Goal: Find specific page/section: Find specific page/section

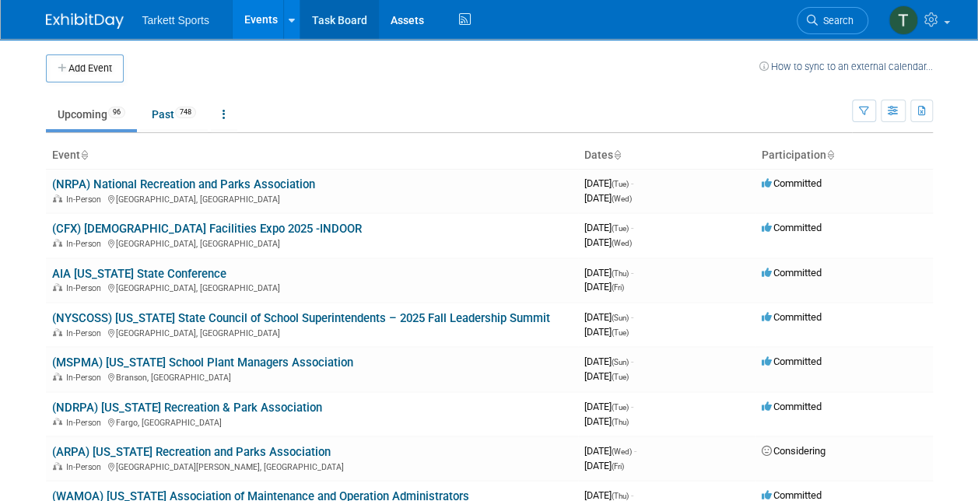
click at [332, 17] on link "Task Board" at bounding box center [339, 19] width 79 height 39
click at [326, 16] on link "Task Board" at bounding box center [339, 19] width 79 height 39
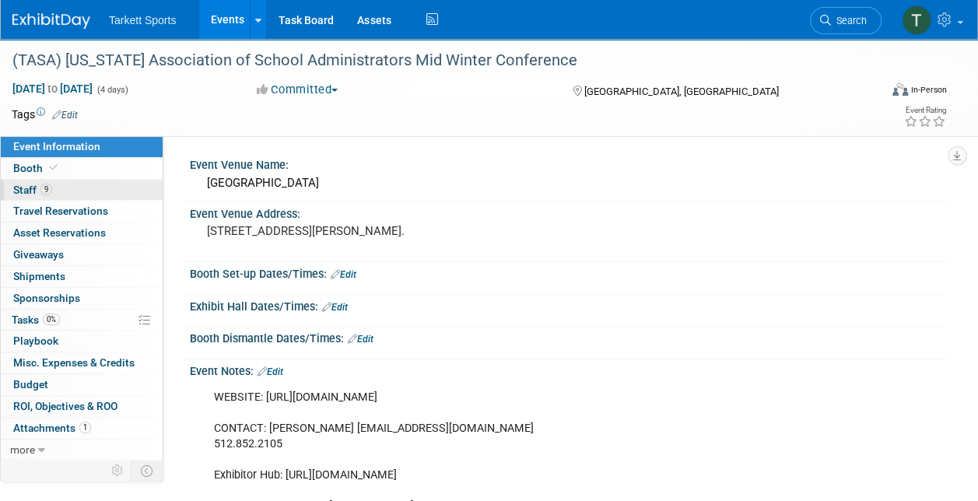
click at [37, 184] on span "Staff 9" at bounding box center [32, 190] width 39 height 12
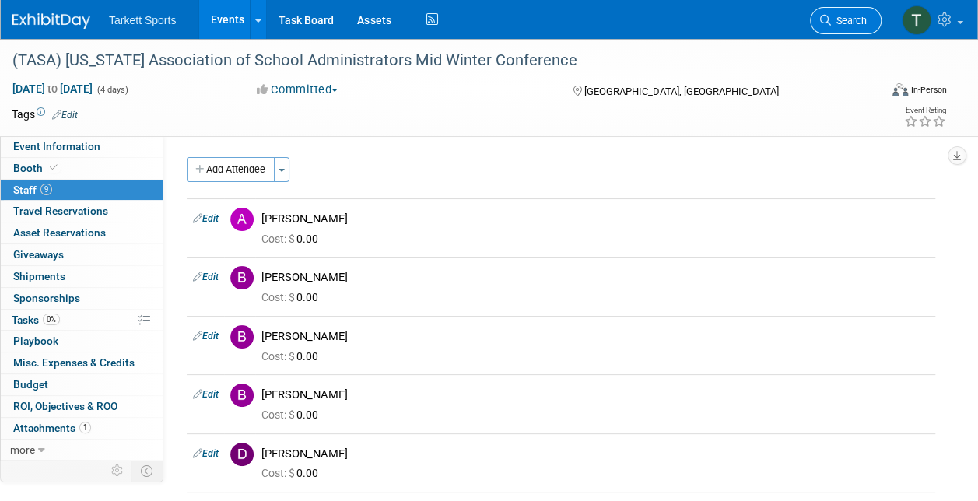
click at [837, 12] on link "Search" at bounding box center [846, 20] width 72 height 27
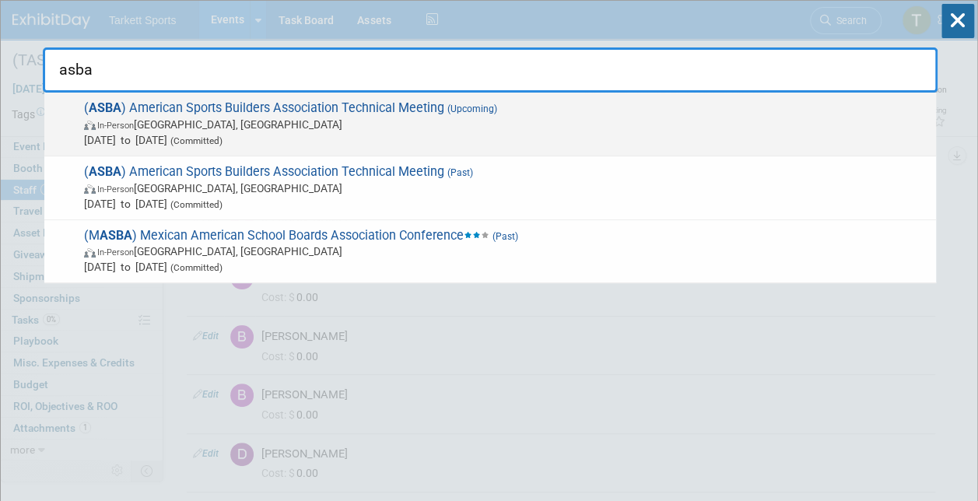
type input "asba"
click at [375, 110] on span "( ASBA ) American Sports Builders Association Technical Meeting (Upcoming) In-P…" at bounding box center [503, 123] width 849 height 47
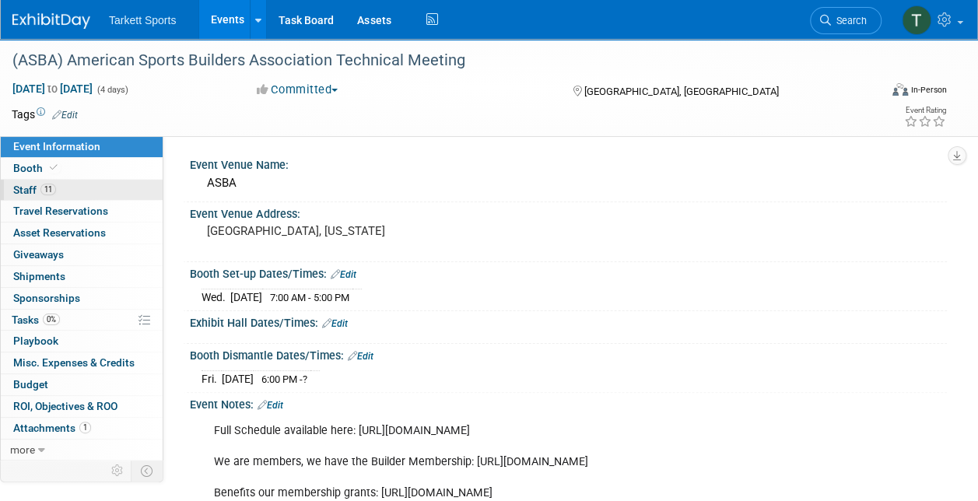
click at [42, 186] on span "11" at bounding box center [48, 190] width 16 height 12
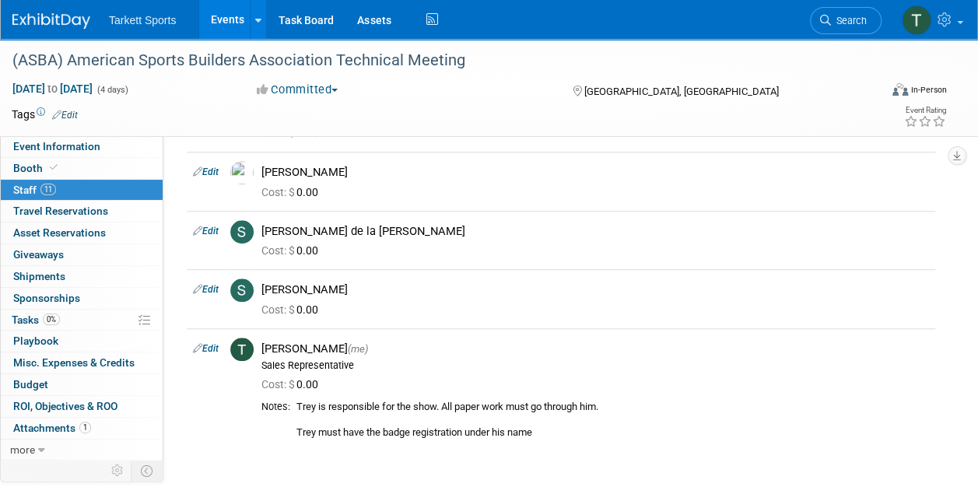
scroll to position [507, 0]
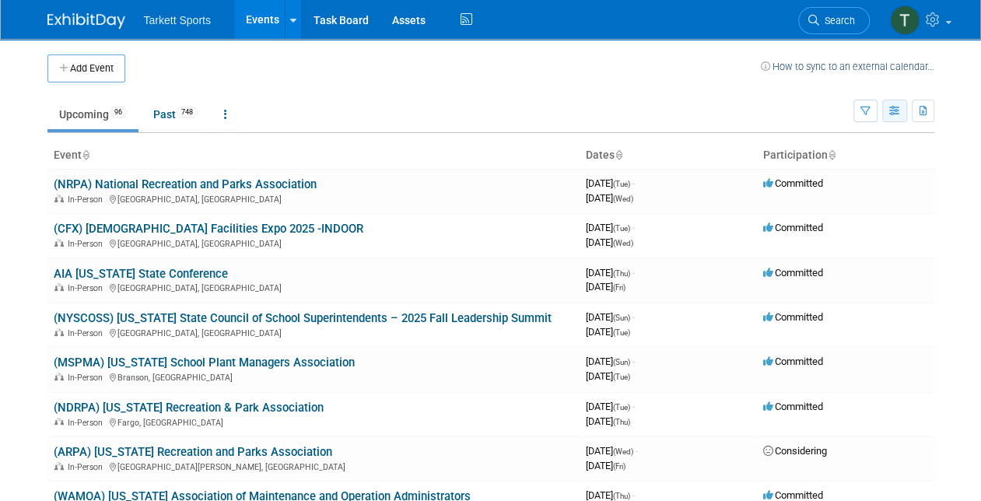
click at [887, 108] on button "button" at bounding box center [895, 111] width 25 height 23
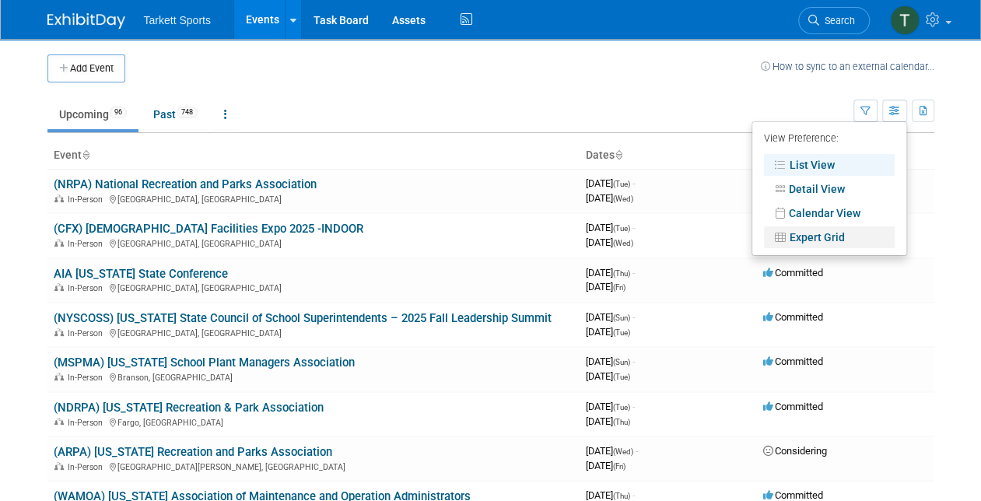
click at [828, 237] on link "Expert Grid" at bounding box center [829, 237] width 131 height 22
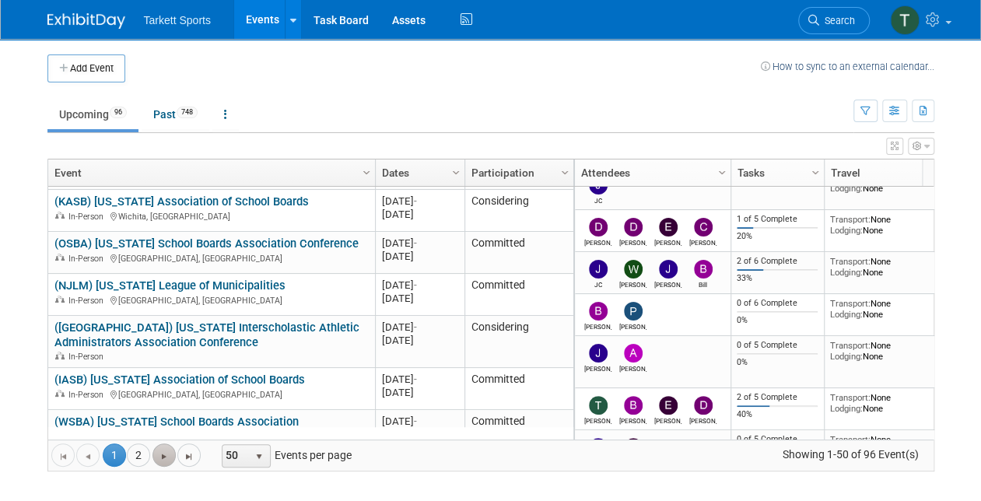
click at [165, 444] on link "Go to the next page" at bounding box center [164, 455] width 23 height 23
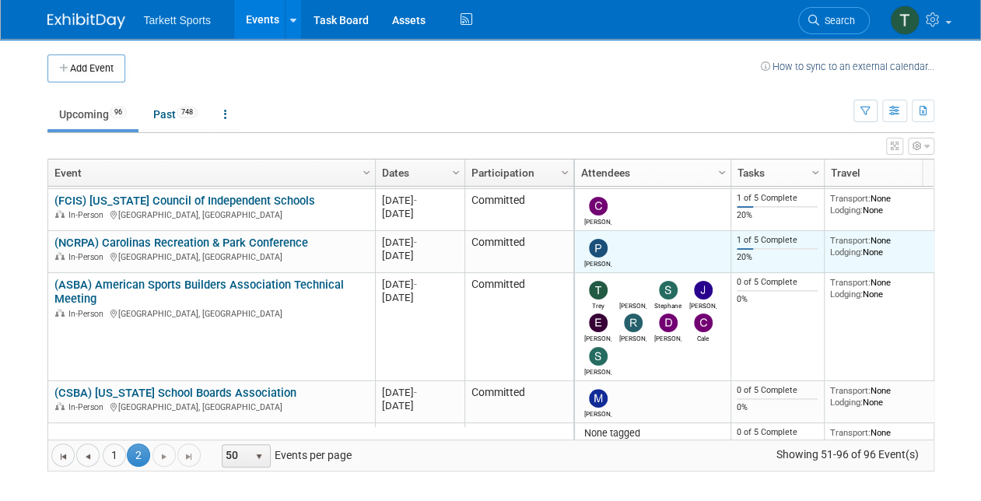
click at [641, 364] on td "[PERSON_NAME] Stephane [PERSON_NAME] [PERSON_NAME] [PERSON_NAME] [PERSON_NAME] …" at bounding box center [653, 327] width 156 height 108
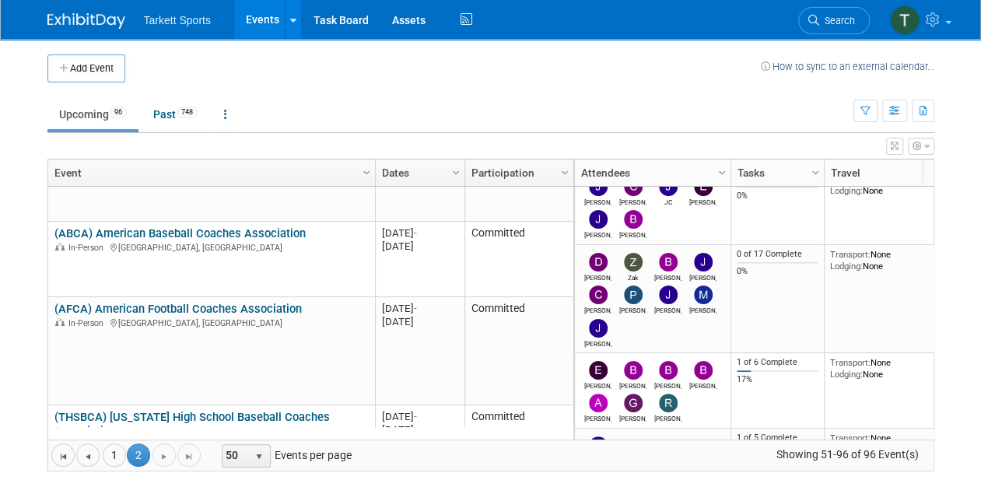
scroll to position [627, 0]
